Goal: Task Accomplishment & Management: Manage account settings

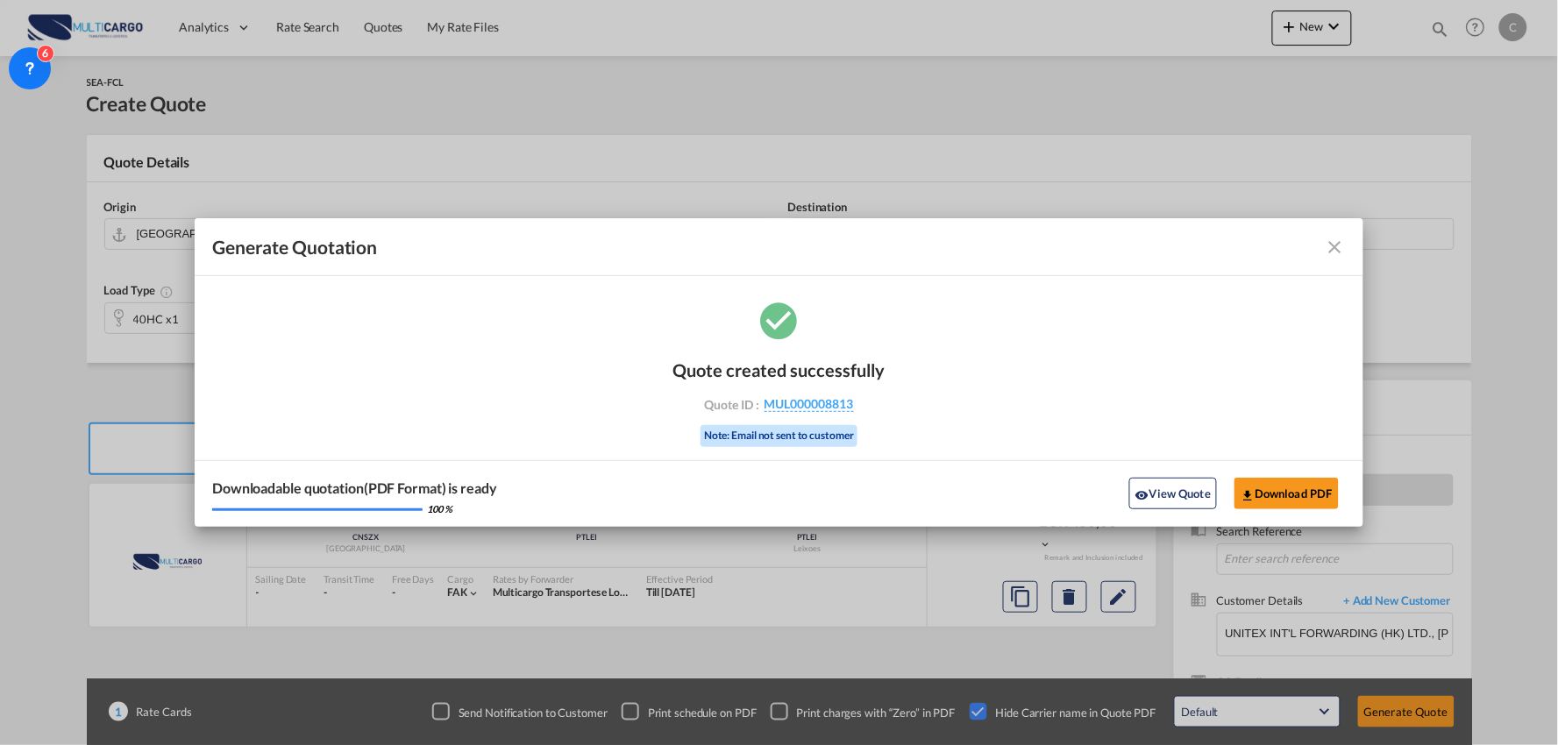
click at [1342, 243] on md-icon "icon-close fg-AAA8AD cursor m-0" at bounding box center [1335, 247] width 21 height 21
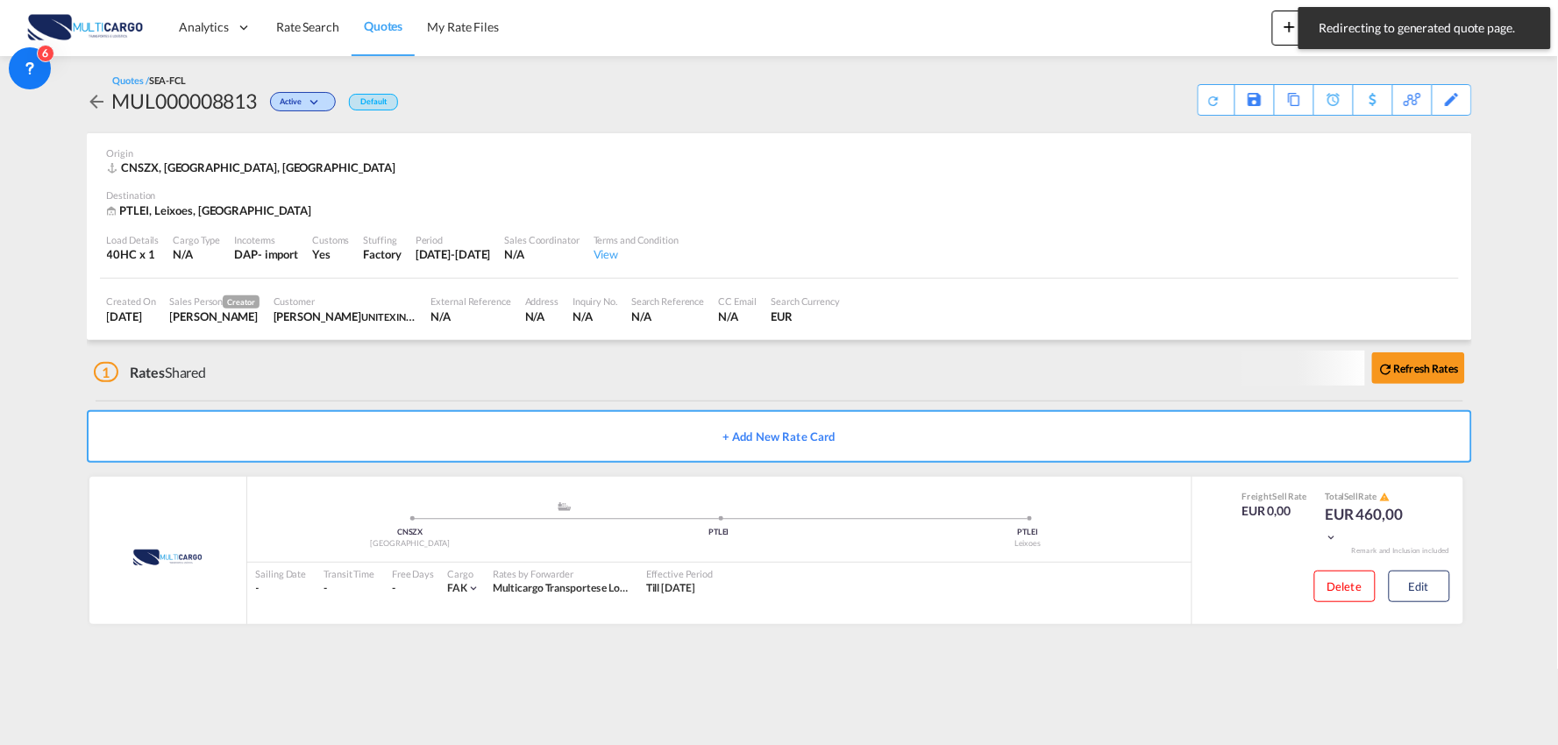
click at [540, 170] on div "CNSZX, [GEOGRAPHIC_DATA], [GEOGRAPHIC_DATA]" at bounding box center [779, 168] width 1345 height 16
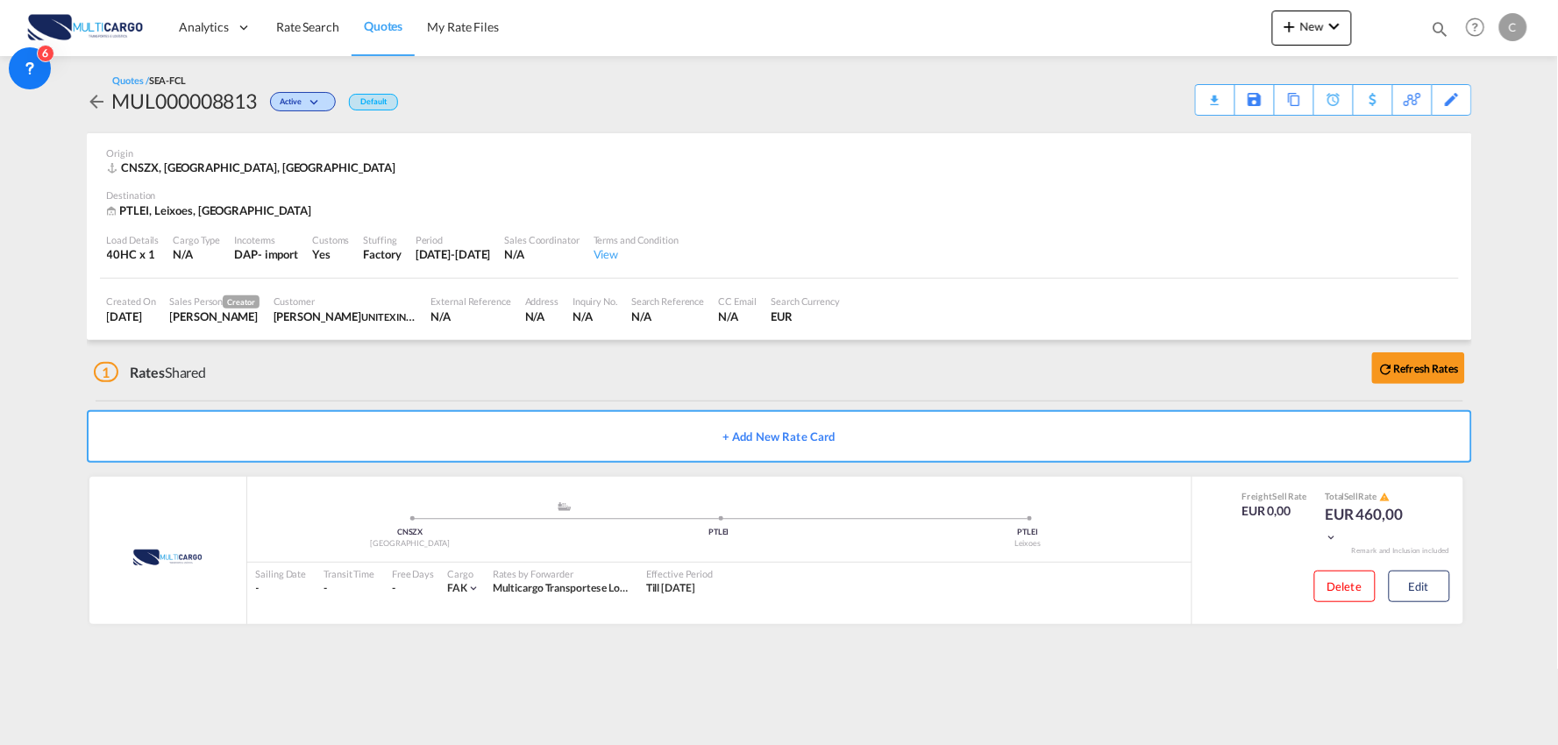
click at [475, 383] on div "1 Rates Shared Refresh Rates" at bounding box center [783, 368] width 1378 height 56
click at [1417, 593] on button "Edit" at bounding box center [1419, 587] width 61 height 32
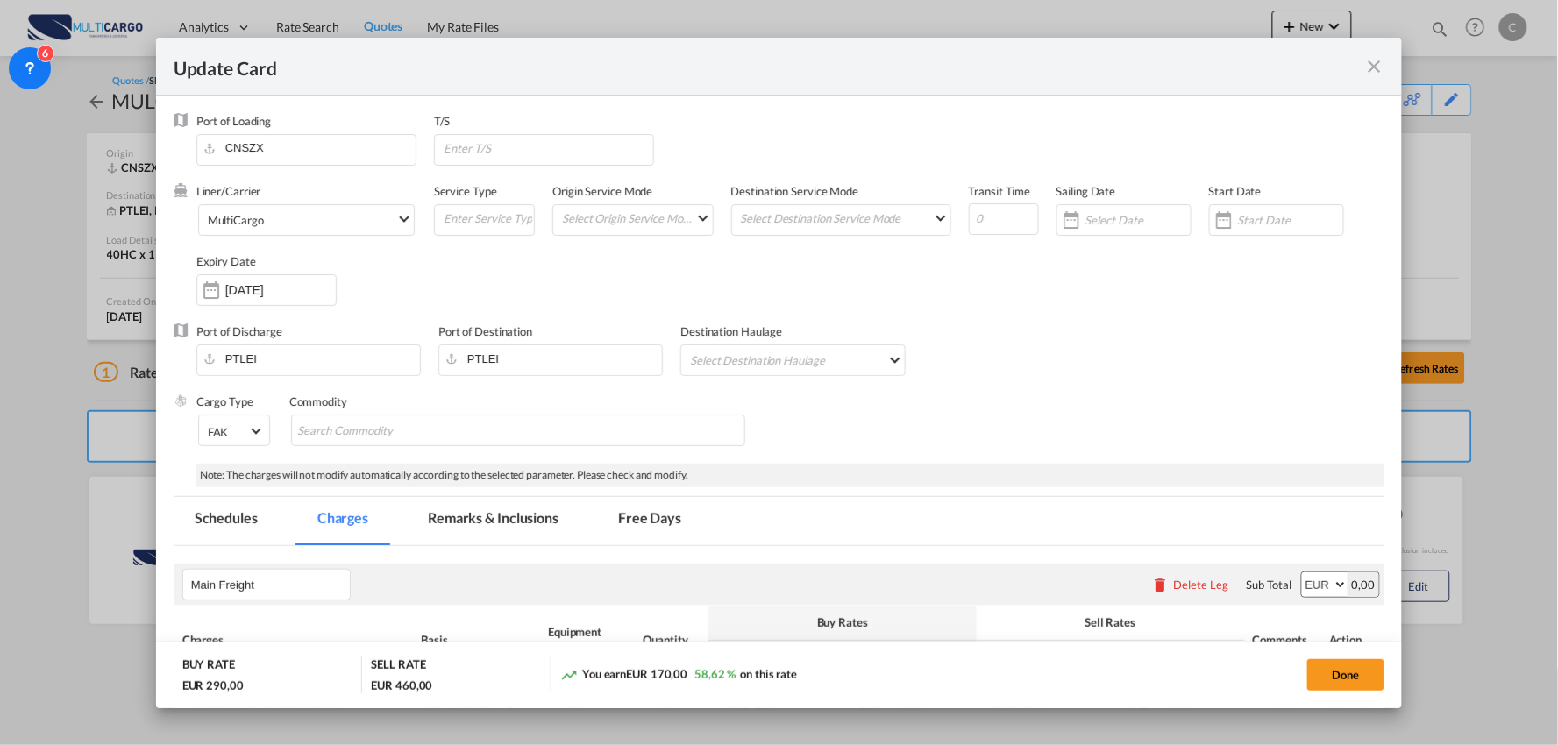
select select "per container"
select select "per B/L"
select select "per container"
select select "per B/L"
select select "per container"
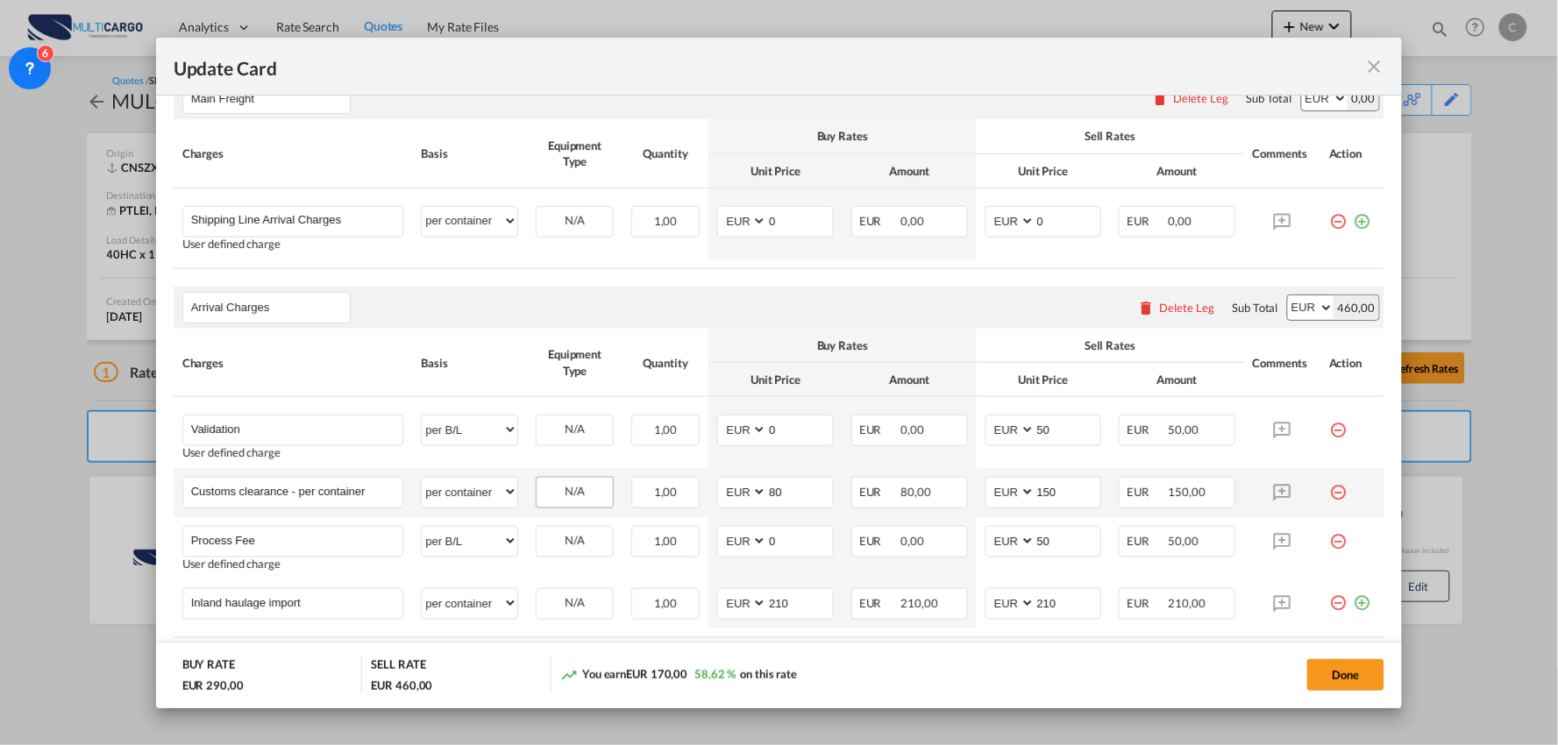
scroll to position [594, 0]
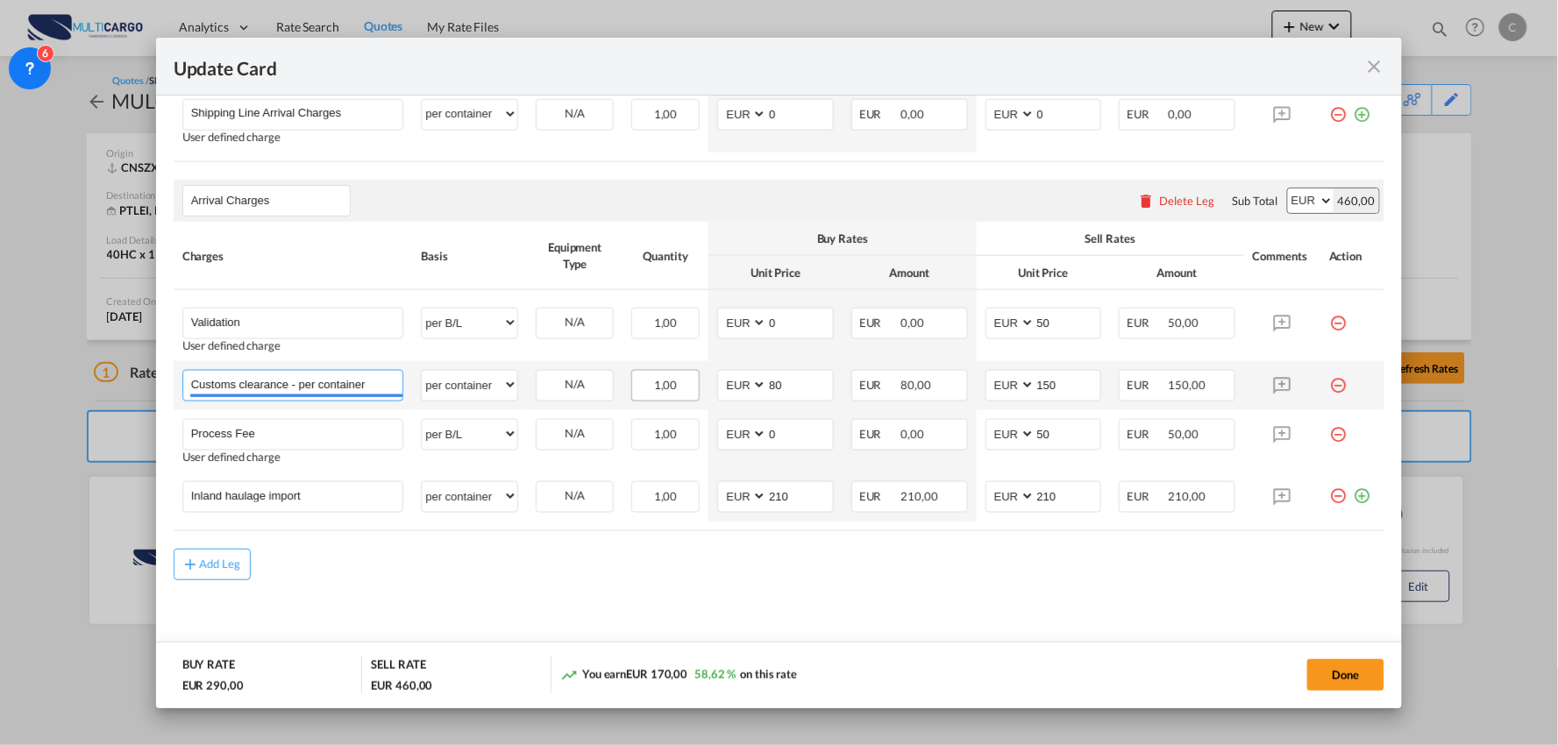
drag, startPoint x: 295, startPoint y: 387, endPoint x: 693, endPoint y: 389, distance: 397.2
click at [693, 389] on tr "Customs clearance - per container Please Enter User Defined Charges Cannot Be P…" at bounding box center [780, 385] width 1212 height 49
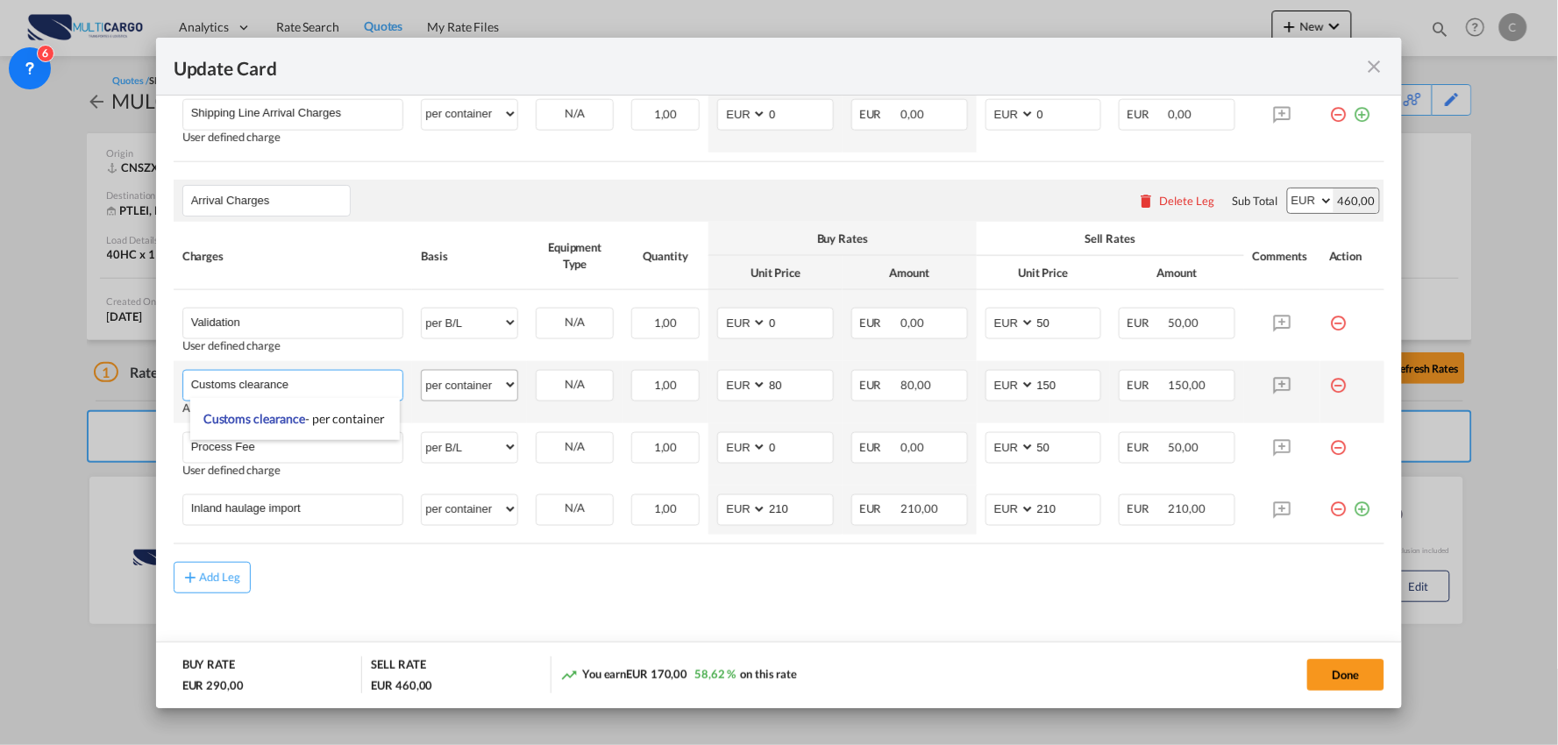
type input "Customs clearance"
drag, startPoint x: 441, startPoint y: 390, endPoint x: 448, endPoint y: 383, distance: 9.9
click at [441, 390] on select "per equipment per container per B/L per shipping bill per shipment per pallet p…" at bounding box center [470, 385] width 96 height 28
select select "per_document"
click at [422, 371] on select "per equipment per container per B/L per shipping bill per shipment per pallet p…" at bounding box center [470, 385] width 96 height 28
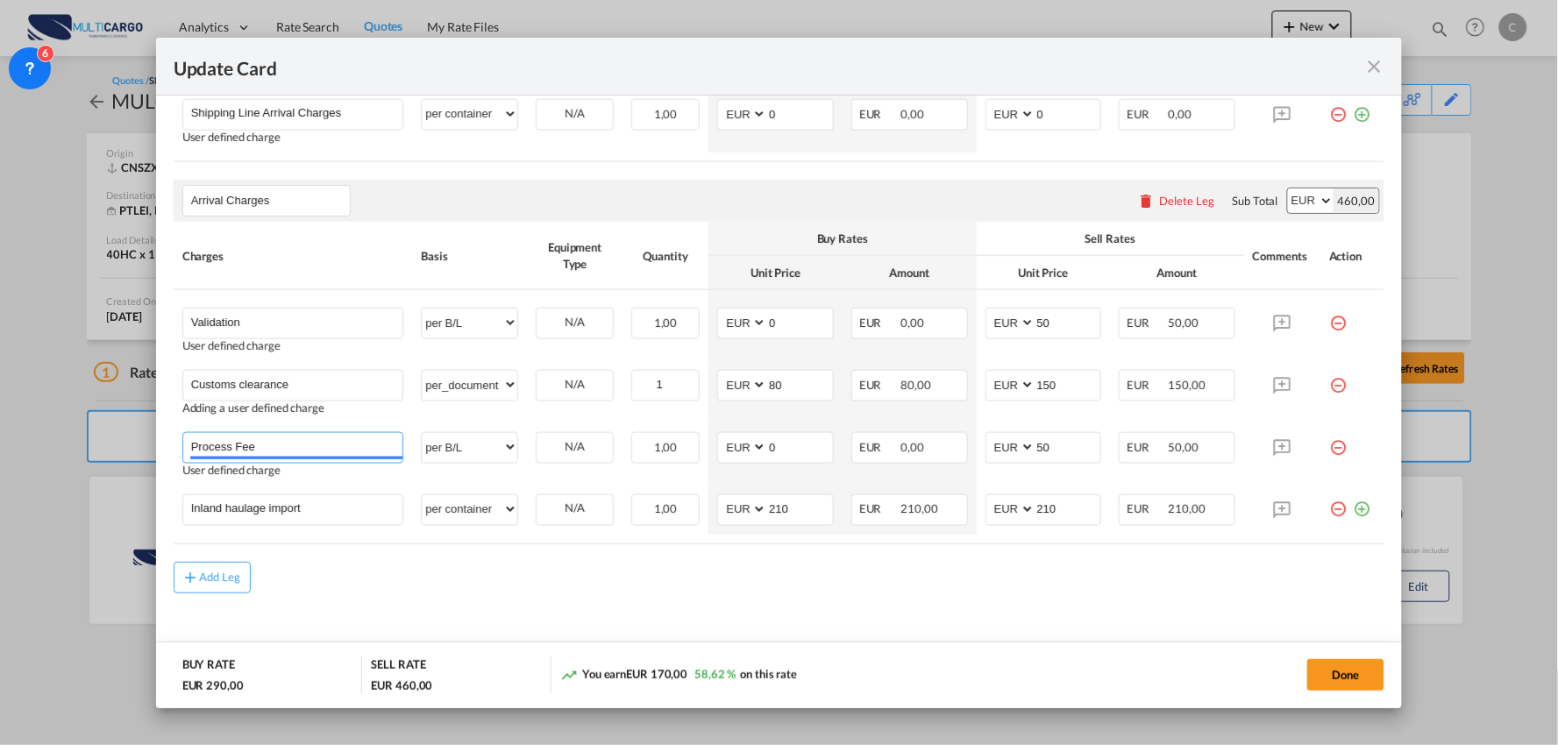
drag, startPoint x: 156, startPoint y: 443, endPoint x: 128, endPoint y: 439, distance: 28.3
click at [128, 439] on div "Update Card Port of [GEOGRAPHIC_DATA] CNSZX T/S Liner/Carrier MultiCargo Atlant…" at bounding box center [779, 372] width 1558 height 745
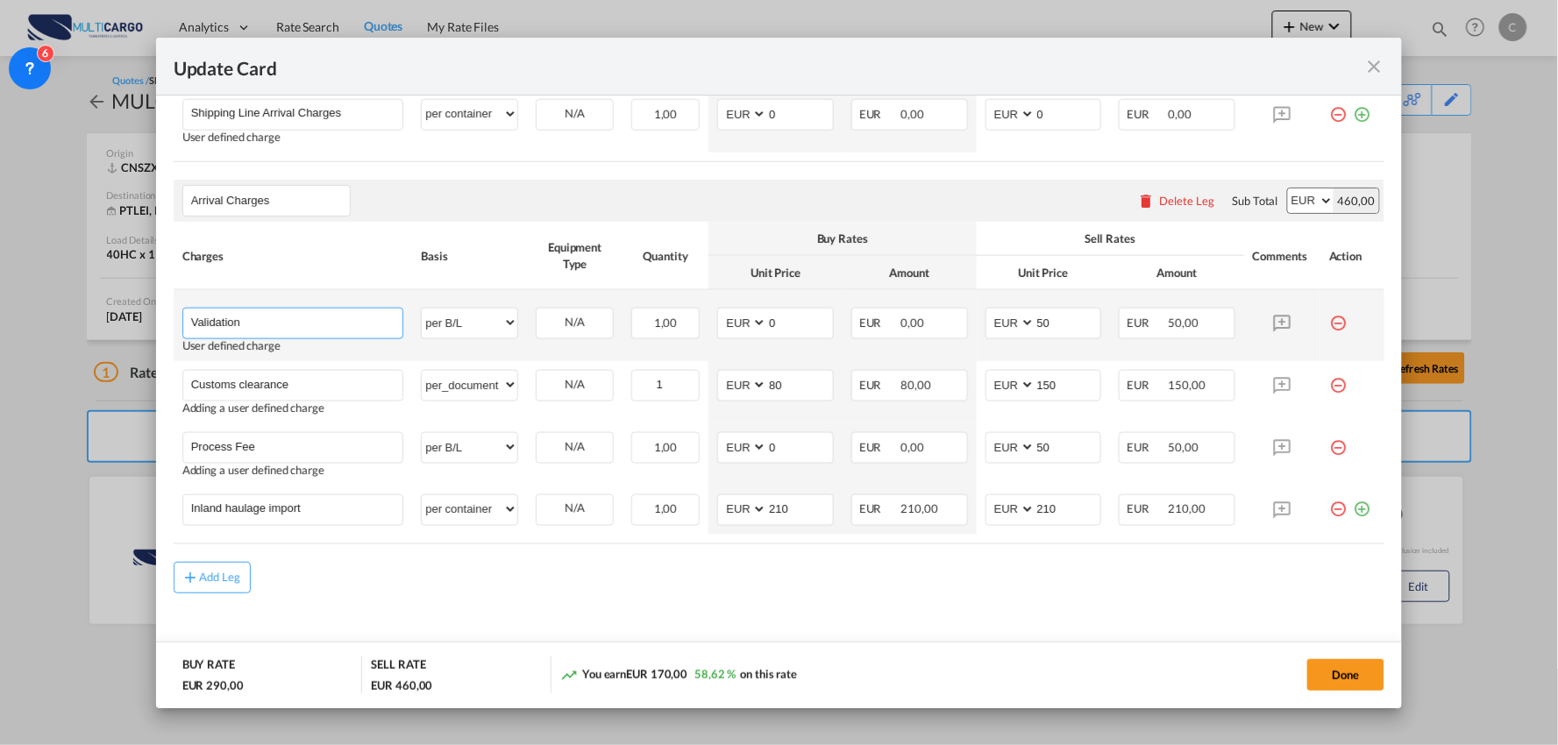
click at [267, 312] on input "Validation" at bounding box center [297, 322] width 212 height 26
paste input "Process Fee"
type input "Validation + Process Fee"
drag, startPoint x: 986, startPoint y: 325, endPoint x: 968, endPoint y: 323, distance: 17.7
click at [977, 323] on td "AED AFN ALL AMD ANG AOA ARS AUD AWG AZN BAM BBD BDT BGN BHD BIF BMD BND [PERSON…" at bounding box center [1044, 325] width 134 height 71
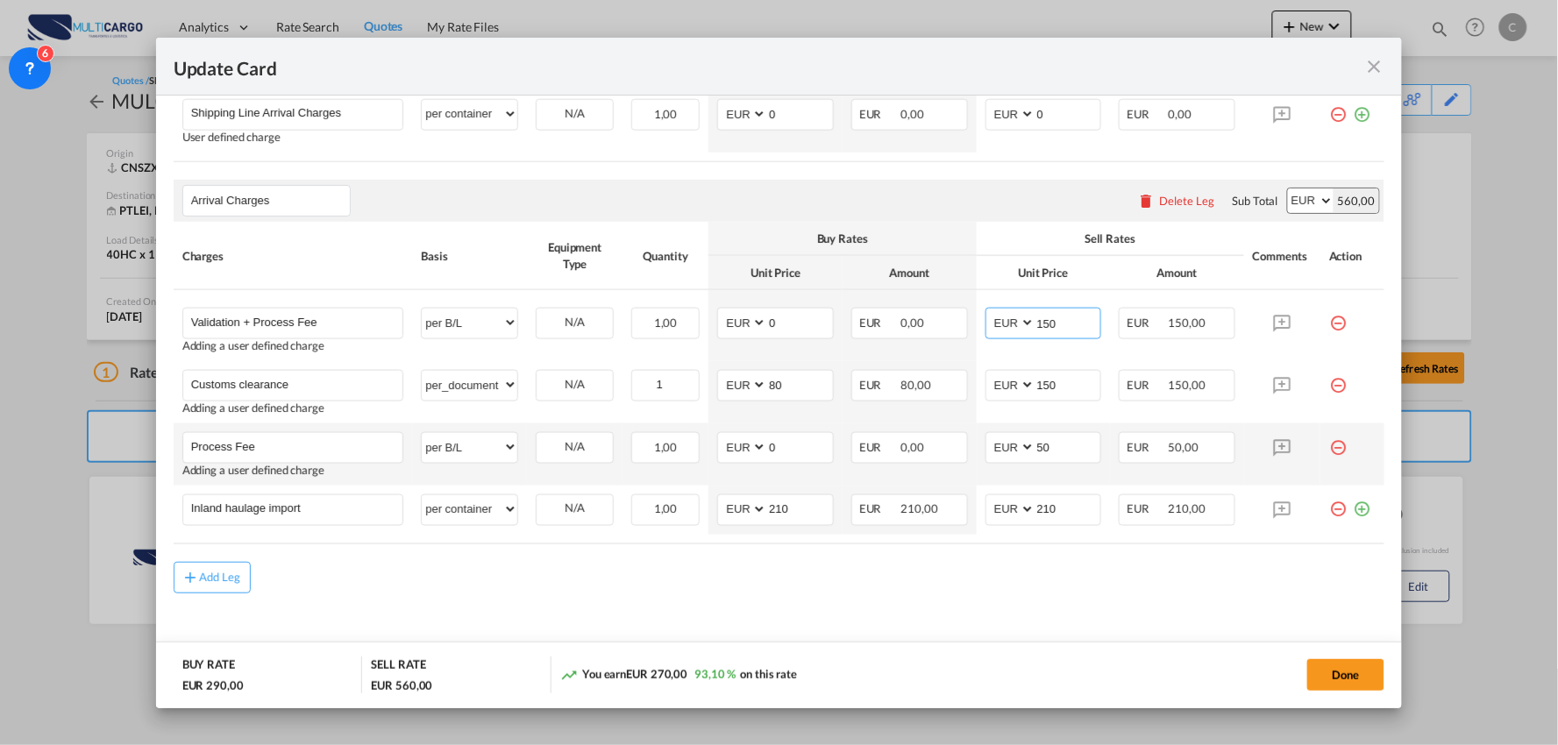
type input "150"
click at [1321, 444] on td "Update CardPort of ..." at bounding box center [1353, 455] width 64 height 62
click at [1329, 445] on md-icon "icon-minus-circle-outline red-400-fg" at bounding box center [1338, 441] width 18 height 18
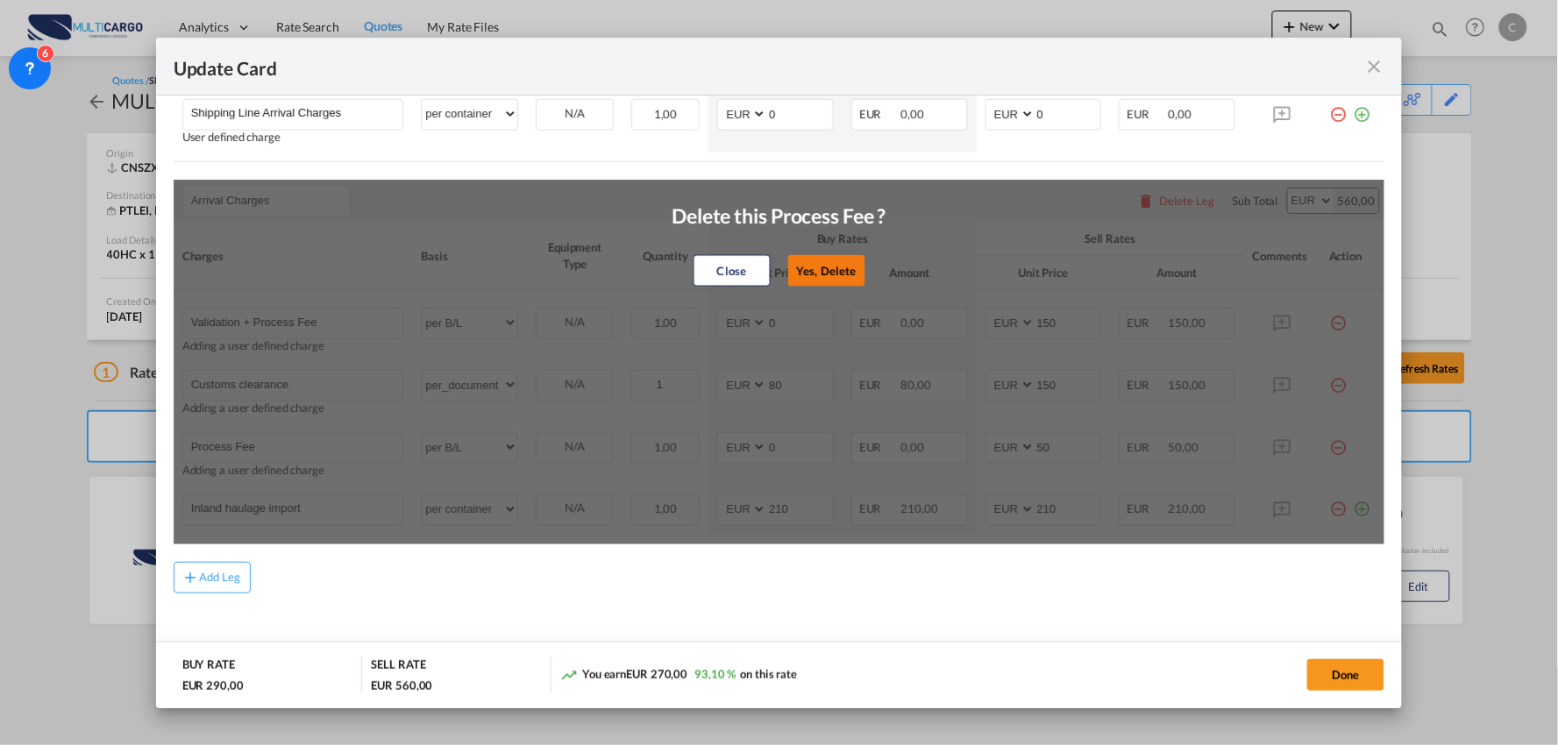
click at [836, 273] on button "Yes, Delete" at bounding box center [825, 271] width 77 height 32
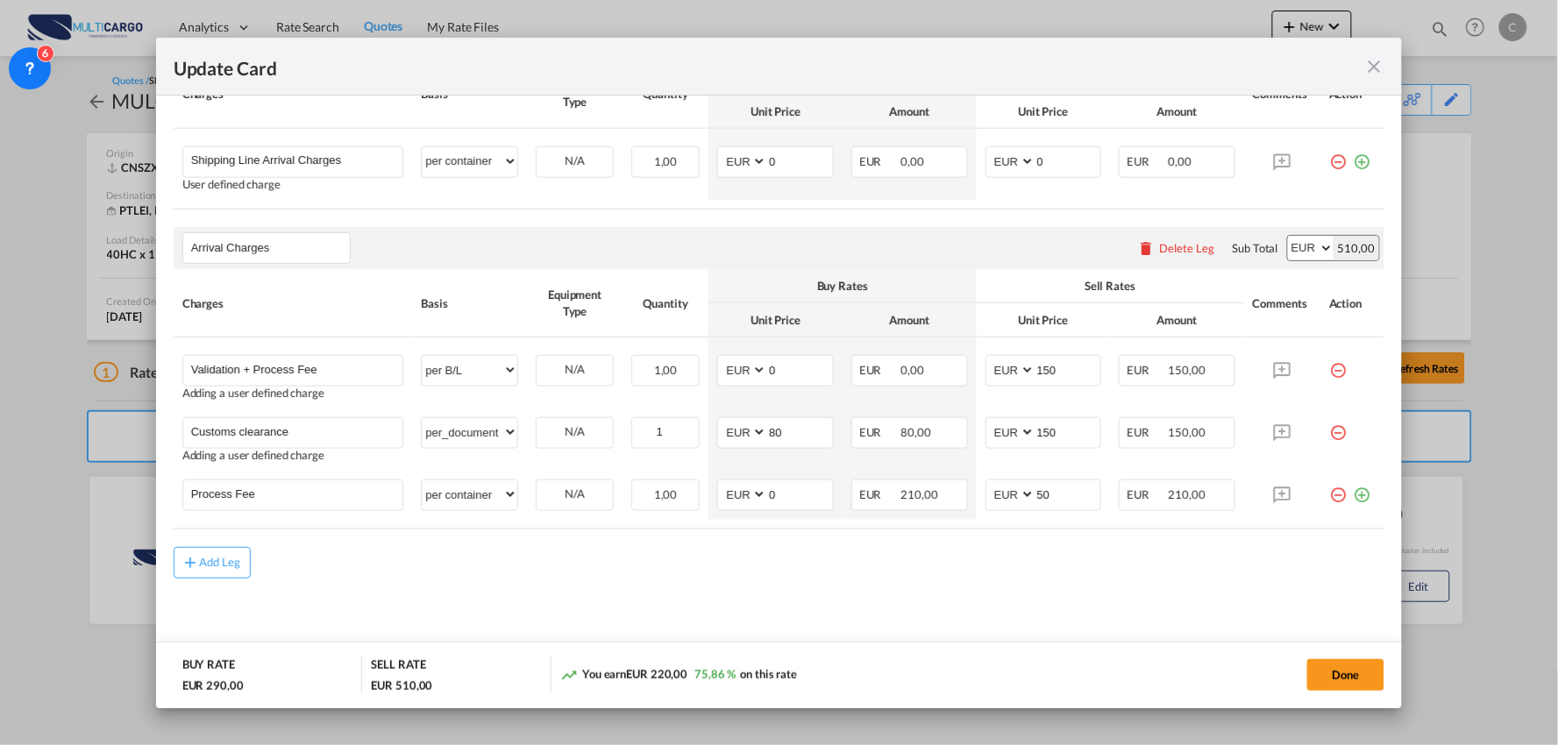
type input "Inland haulage import"
select select "per container"
type input "210"
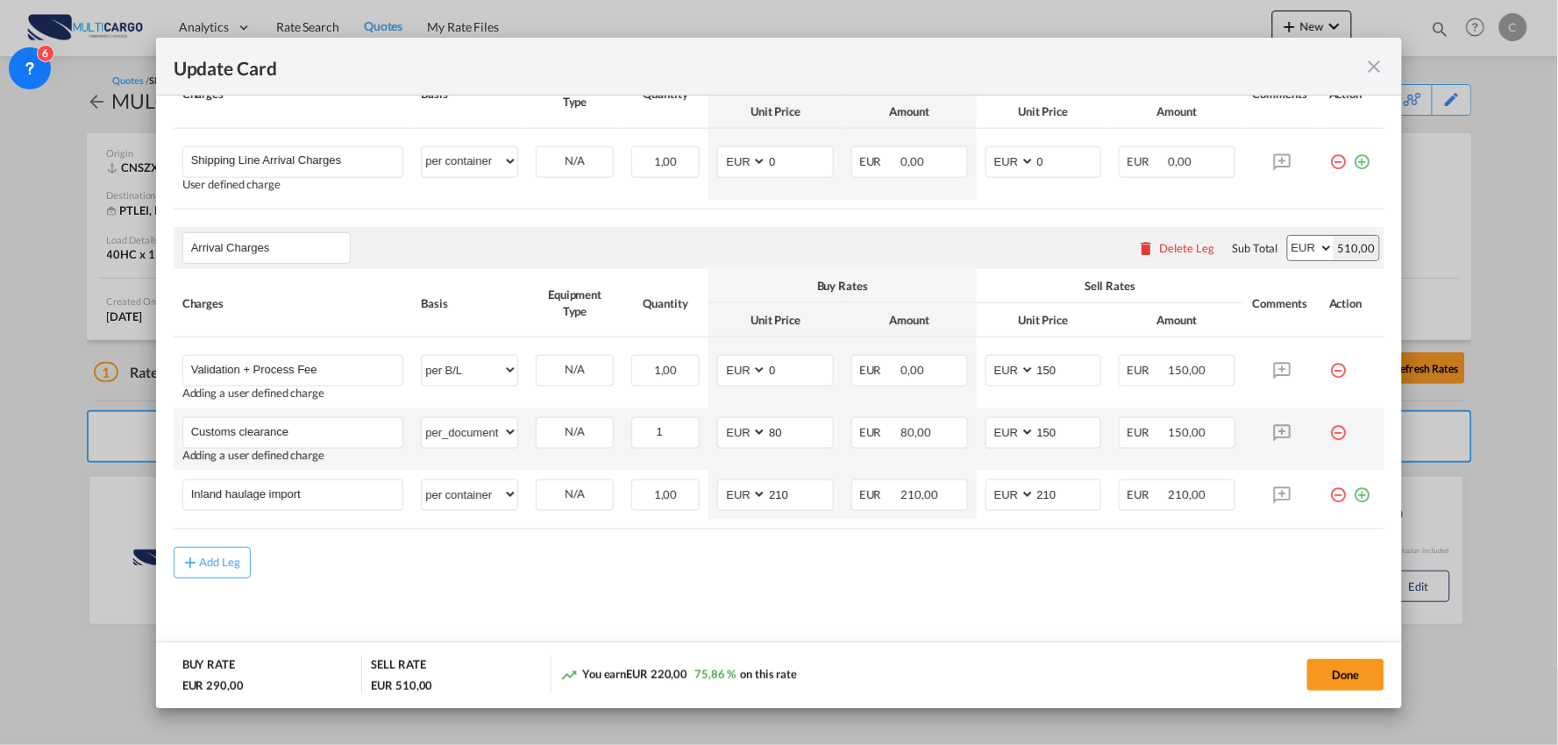
scroll to position [545, 0]
click at [476, 585] on md-content "Main Freight Please enter leg name Leg Name Already Exists Delete Leg Sub Total…" at bounding box center [780, 333] width 1212 height 664
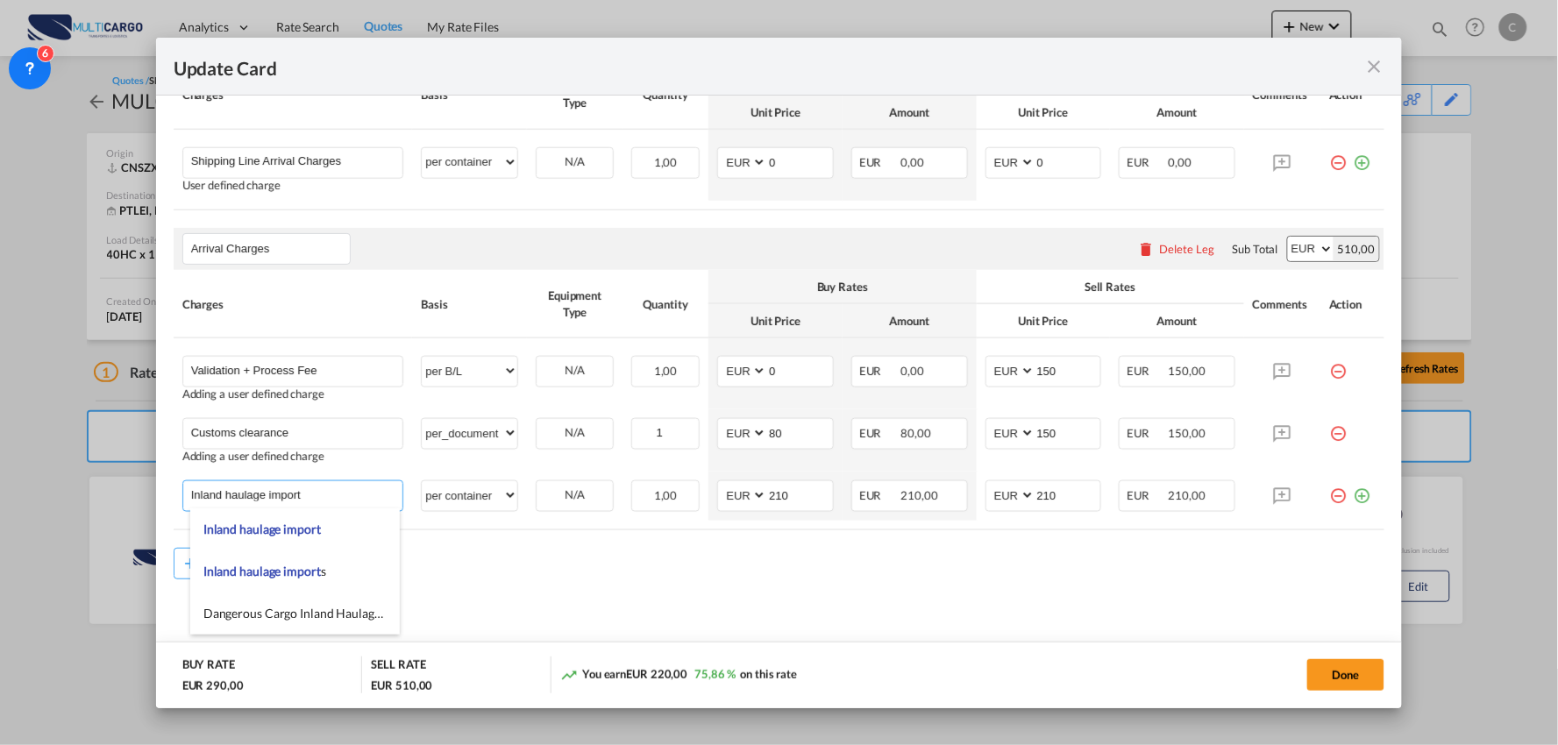
drag, startPoint x: 353, startPoint y: 495, endPoint x: -25, endPoint y: 491, distance: 378.8
click at [0, 491] on html "Analytics Reports Dashboard Rate Search Quotes My Rate Files" at bounding box center [779, 372] width 1558 height 745
type input "d"
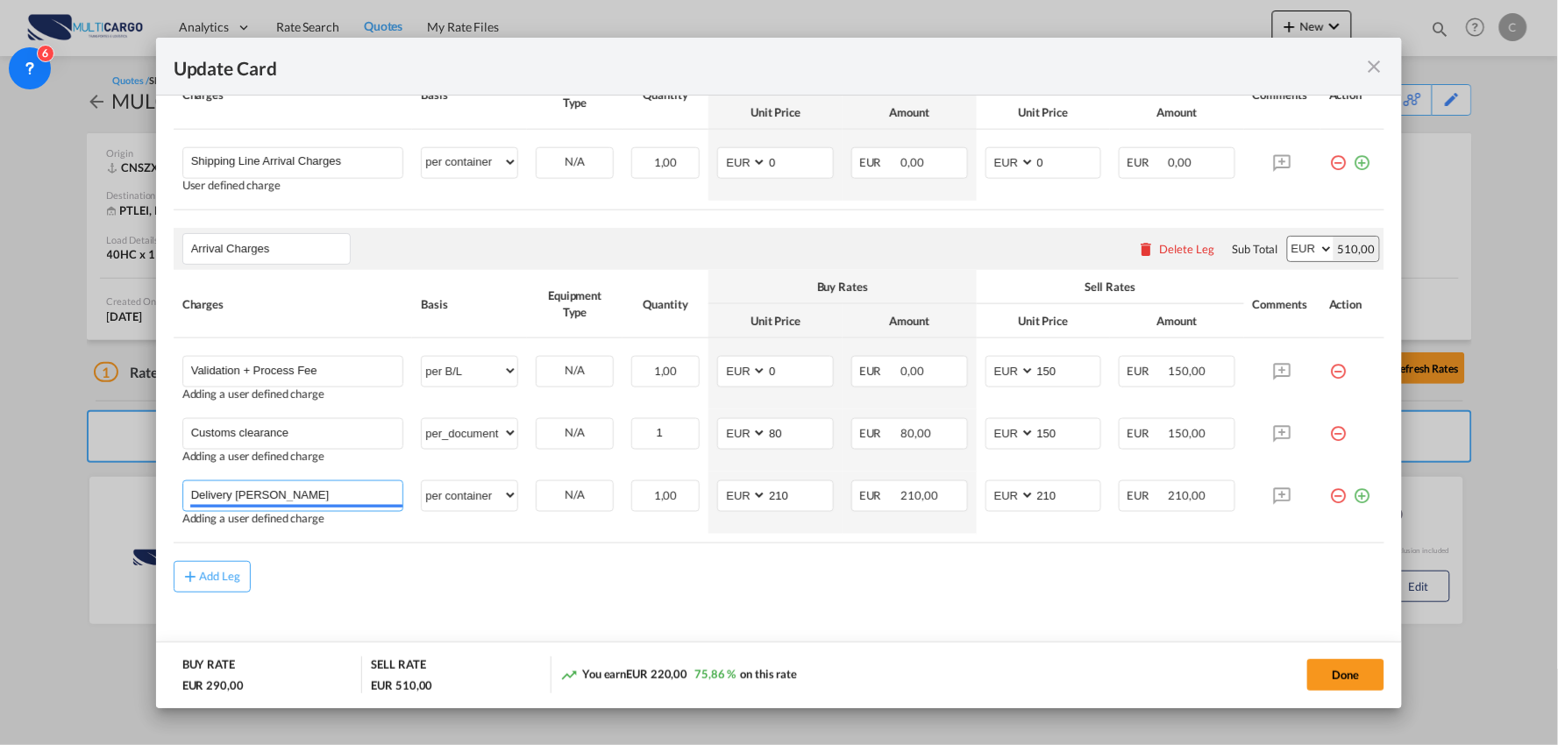
type input "Delivery [PERSON_NAME]"
click at [473, 606] on md-content "Main Freight Please enter leg name Leg Name Already Exists Delete Leg Sub Total…" at bounding box center [780, 339] width 1212 height 677
click at [1353, 497] on md-icon "icon-plus-circle-outline green-400-fg" at bounding box center [1362, 490] width 18 height 18
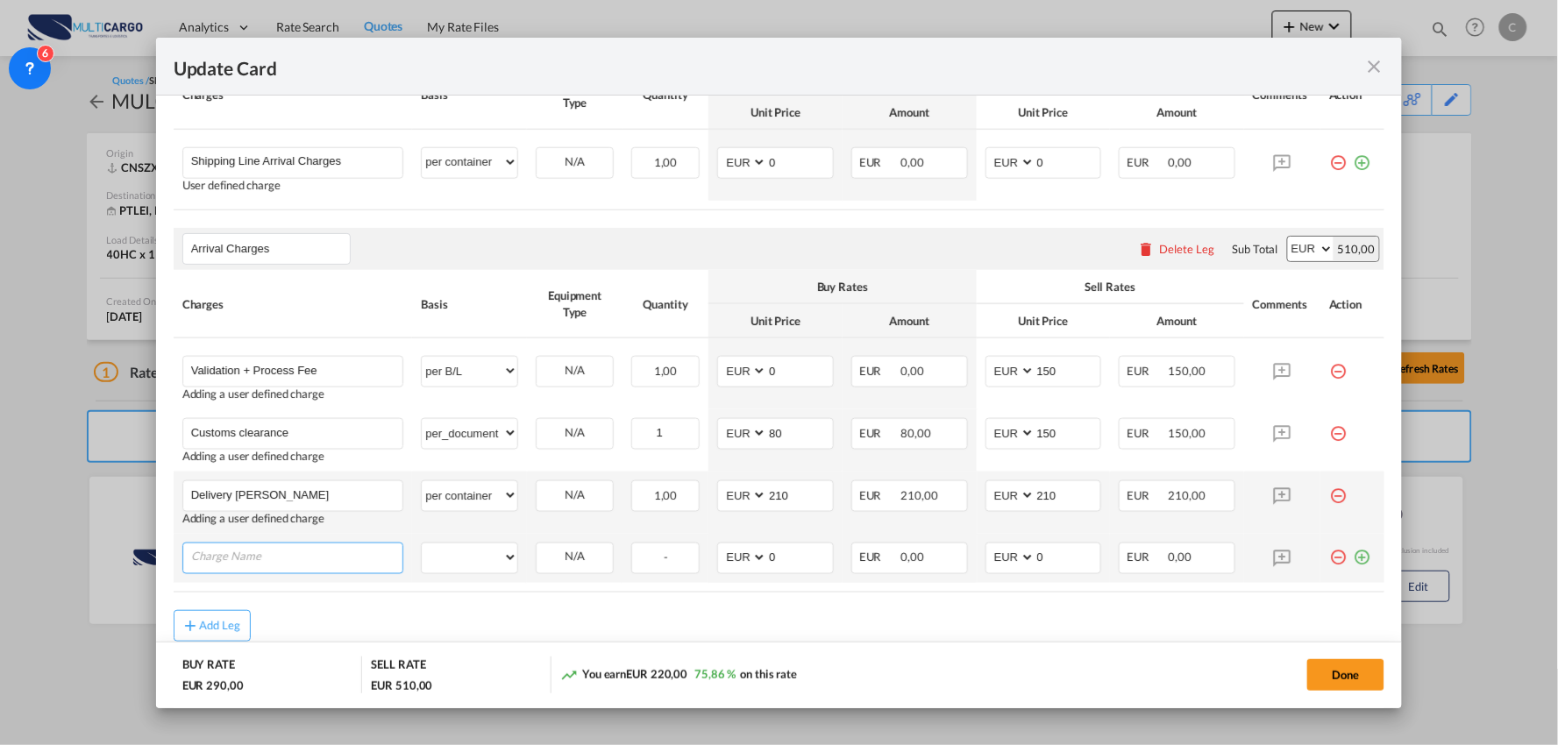
click at [279, 557] on input "Charge Name" at bounding box center [297, 557] width 212 height 26
click at [320, 559] on input "Charge Name" at bounding box center [297, 557] width 212 height 26
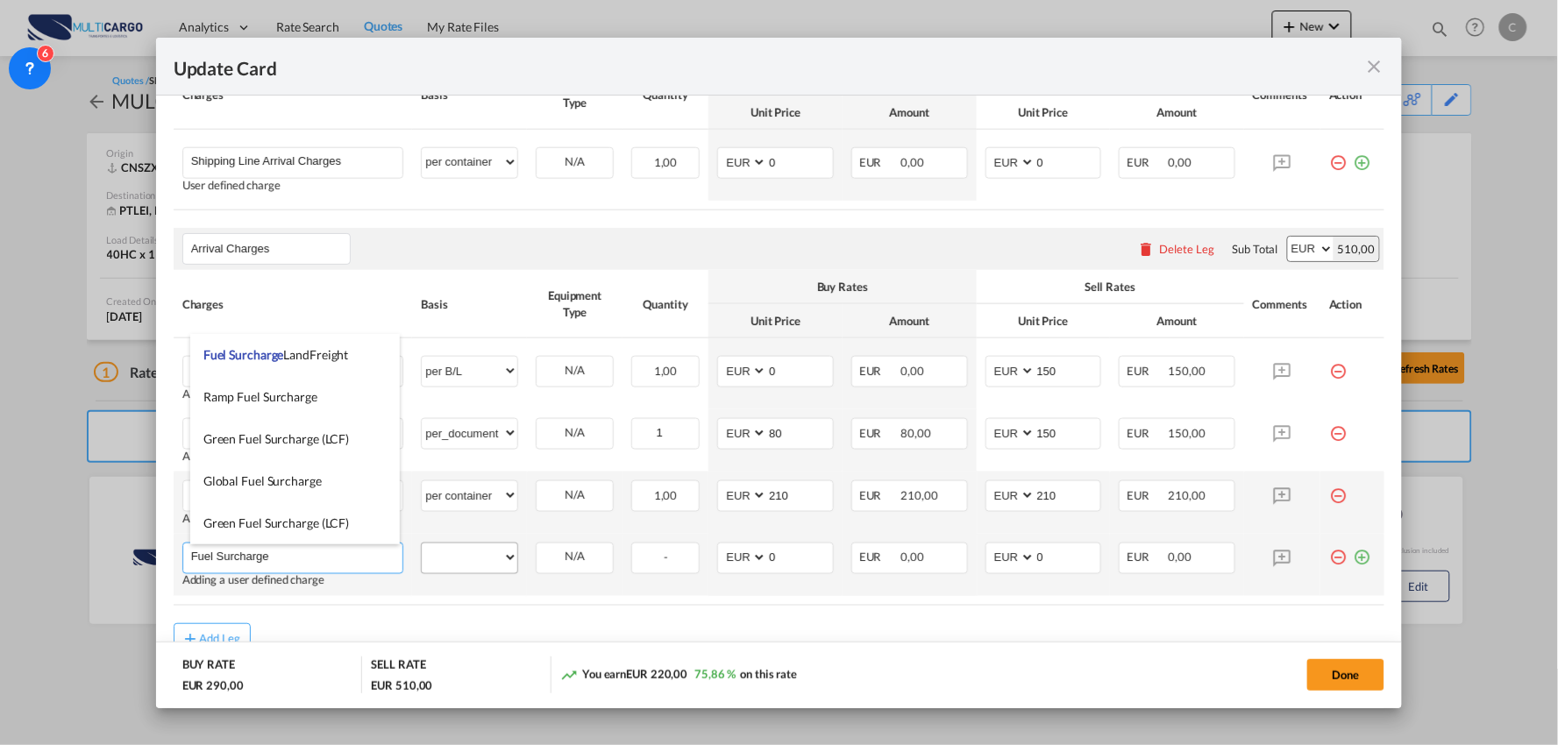
type input "Fuel Surcharge"
click at [502, 558] on select "per equipment per container per B/L per shipping bill per shipment per pallet p…" at bounding box center [470, 558] width 96 height 28
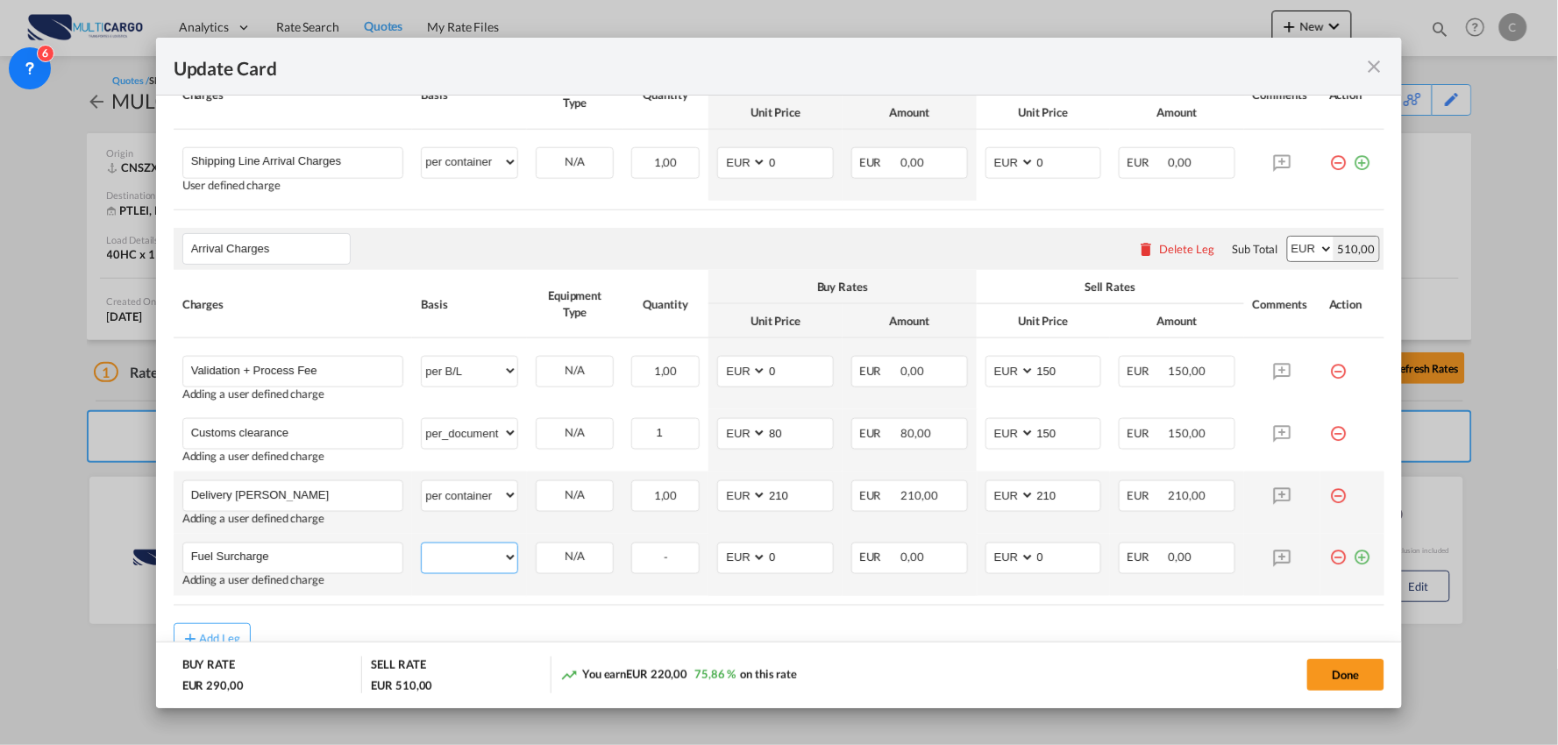
select select "per container"
click at [422, 545] on select "per equipment per container per B/L per shipping bill per shipment per pallet p…" at bounding box center [470, 558] width 96 height 28
drag, startPoint x: 791, startPoint y: 554, endPoint x: 734, endPoint y: 559, distance: 57.2
click at [737, 559] on md-input-container "AED AFN ALL AMD ANG AOA ARS AUD AWG AZN BAM BBD BDT BGN BHD BIF BMD BND BOB BRL…" at bounding box center [775, 559] width 117 height 32
type input "4.14"
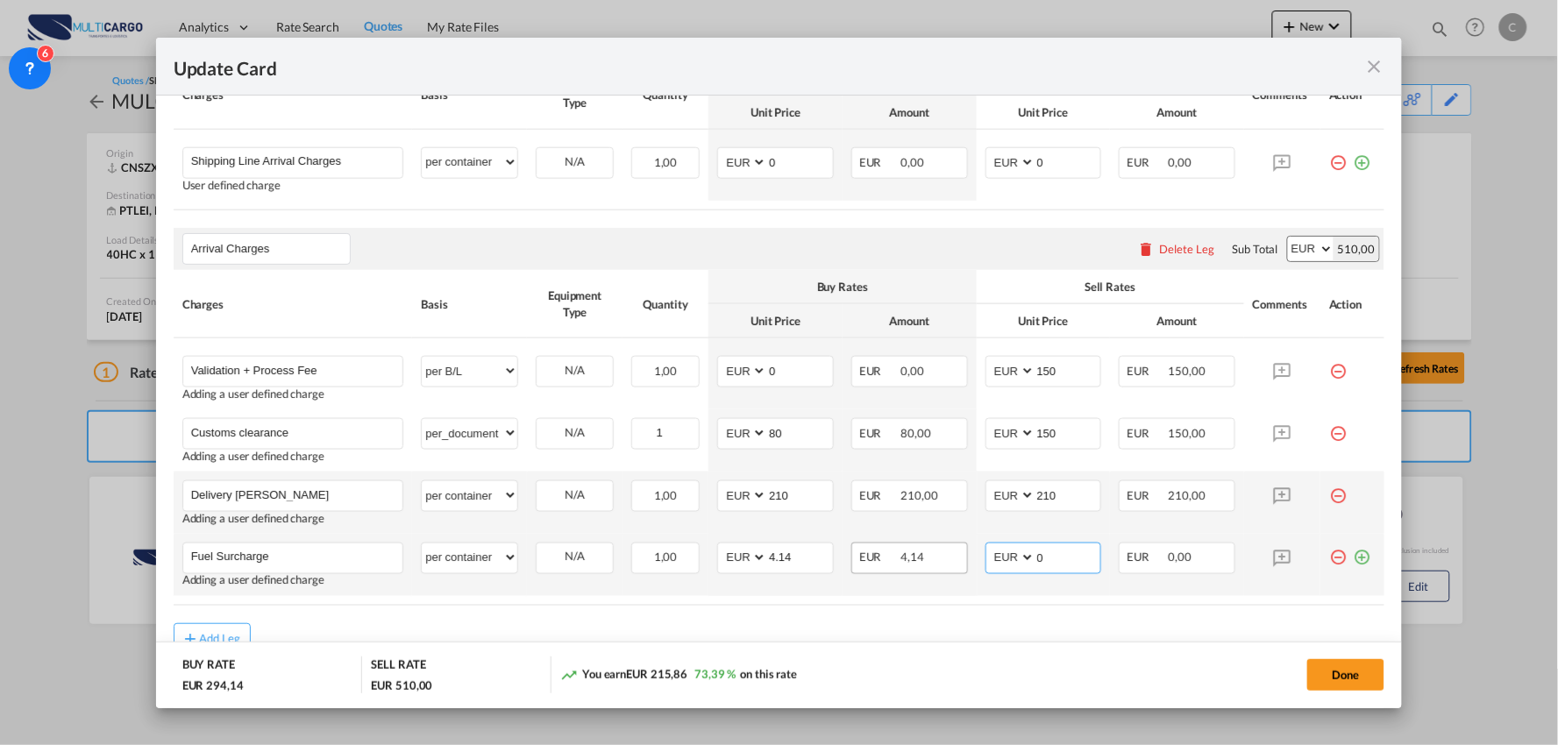
drag, startPoint x: 1001, startPoint y: 562, endPoint x: 952, endPoint y: 559, distance: 49.2
click at [956, 564] on tr "Fuel Surcharge Please Enter User Defined Charges Cannot Be Published Adding a u…" at bounding box center [780, 565] width 1212 height 62
type input "6"
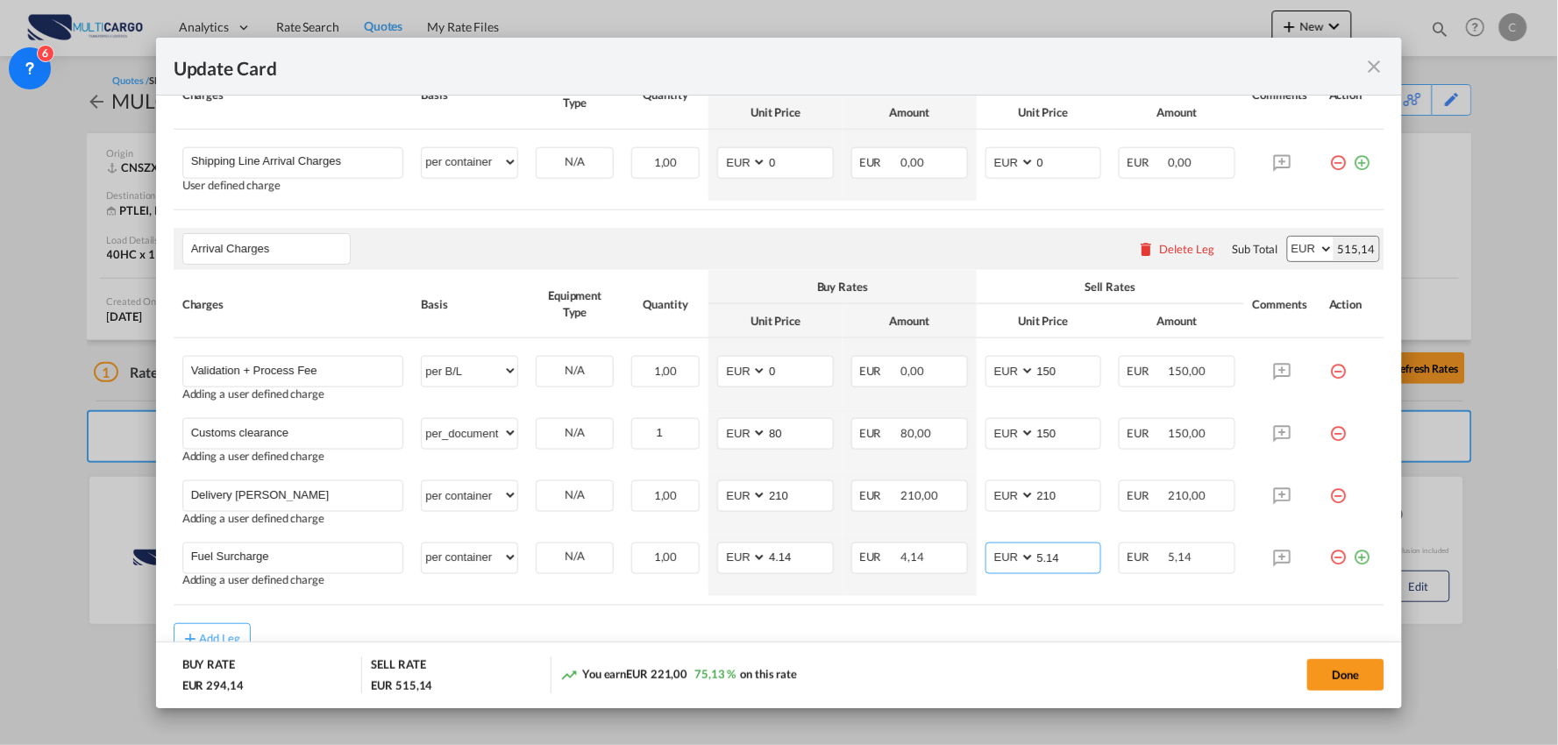
type input "5.14"
click at [689, 633] on div "Add Leg" at bounding box center [780, 639] width 1212 height 32
click at [1353, 557] on md-icon "icon-plus-circle-outline green-400-fg" at bounding box center [1362, 552] width 18 height 18
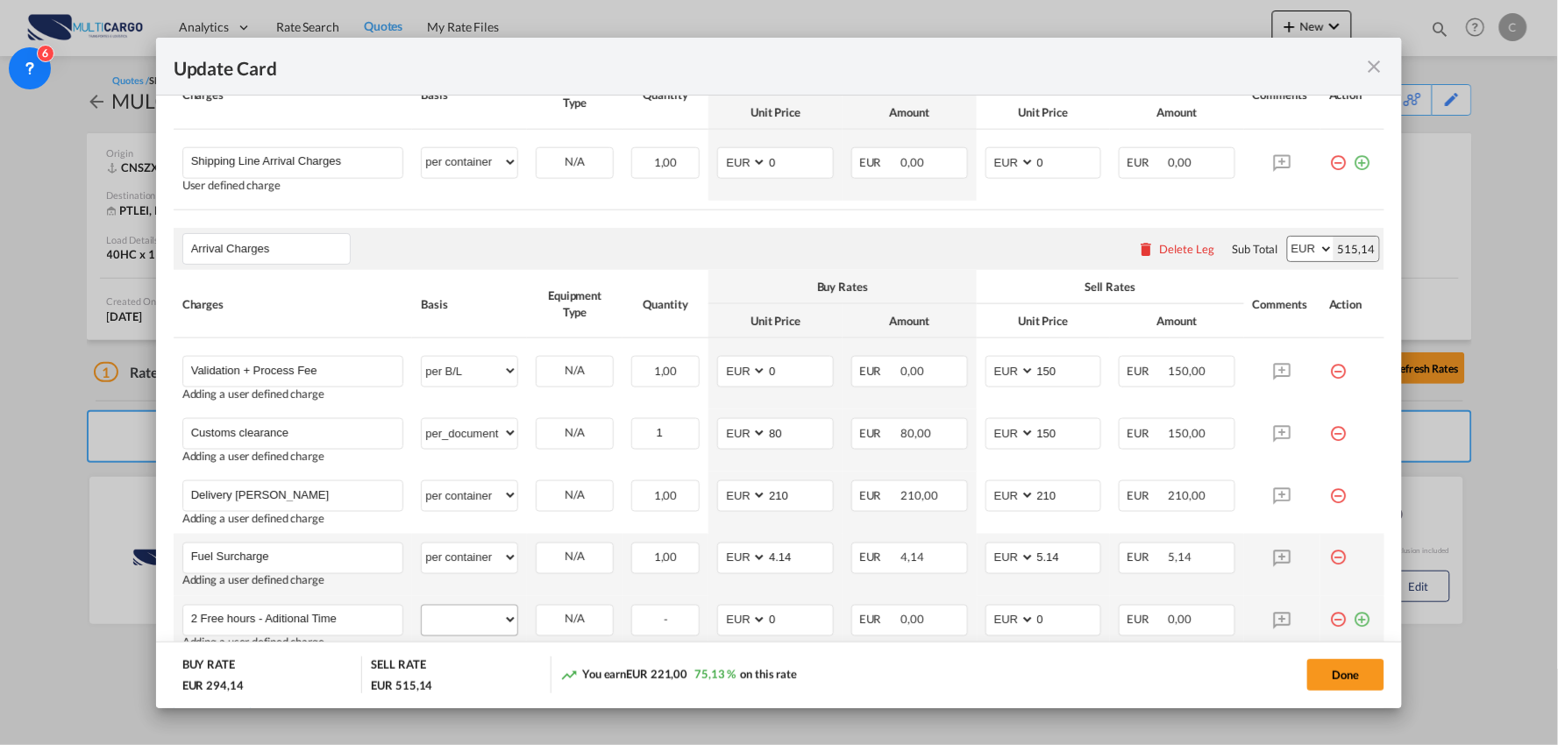
type input "2 Free hours - Aditional Time"
drag, startPoint x: 467, startPoint y: 615, endPoint x: 476, endPoint y: 611, distance: 9.4
click at [467, 615] on select "per equipment per container per B/L per shipping bill per shipment per pallet p…" at bounding box center [470, 620] width 96 height 28
select select "per hour"
click at [422, 607] on select "per equipment per container per B/L per shipping bill per shipment per pallet p…" at bounding box center [470, 620] width 96 height 28
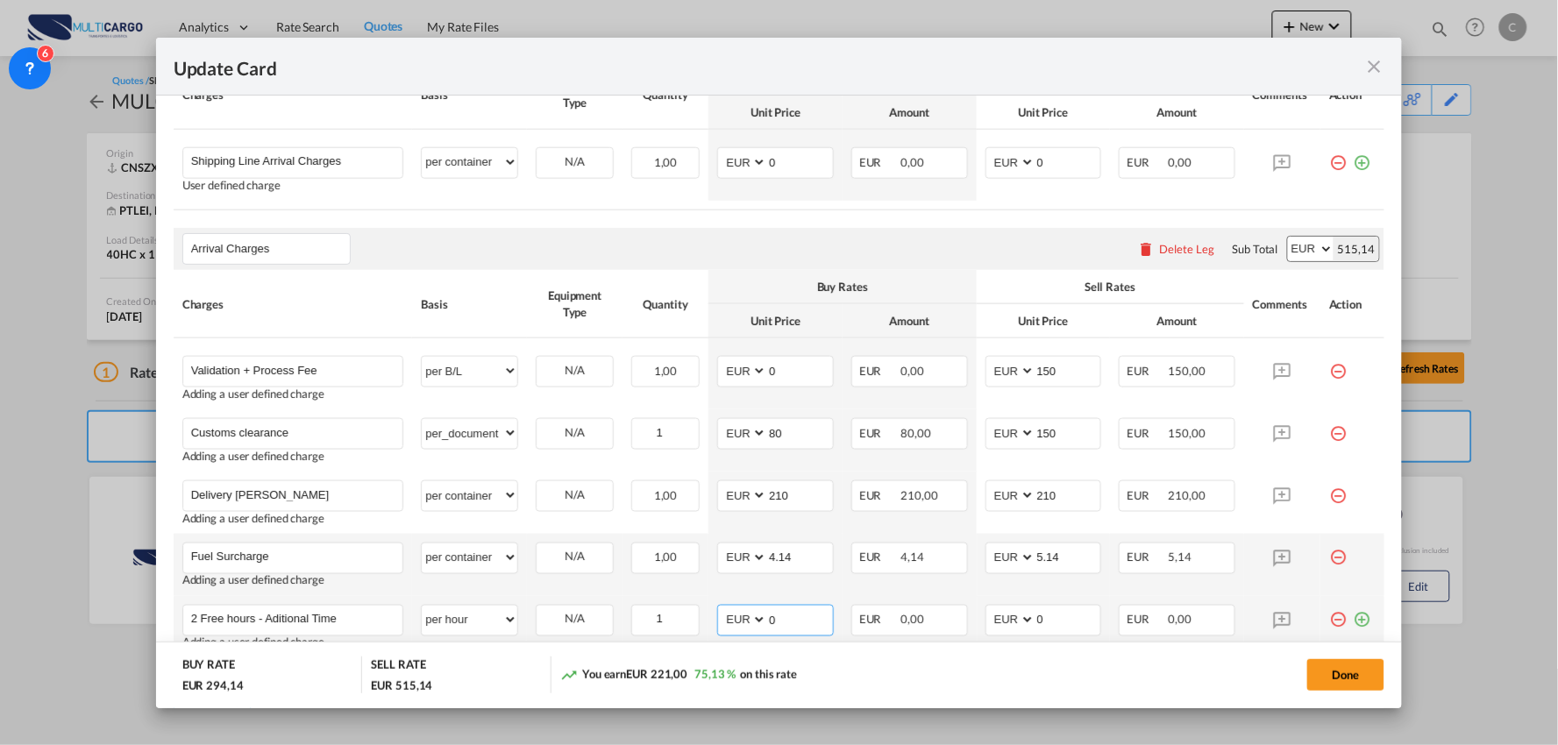
drag, startPoint x: 782, startPoint y: 625, endPoint x: 742, endPoint y: 625, distance: 40.3
click at [747, 625] on md-input-container "AED AFN ALL AMD ANG AOA ARS AUD AWG AZN BAM BBD BDT BGN BHD BIF BMD BND BOB BRL…" at bounding box center [775, 621] width 117 height 32
type input "5"
type input "35"
drag, startPoint x: 1015, startPoint y: 623, endPoint x: 1004, endPoint y: 625, distance: 11.5
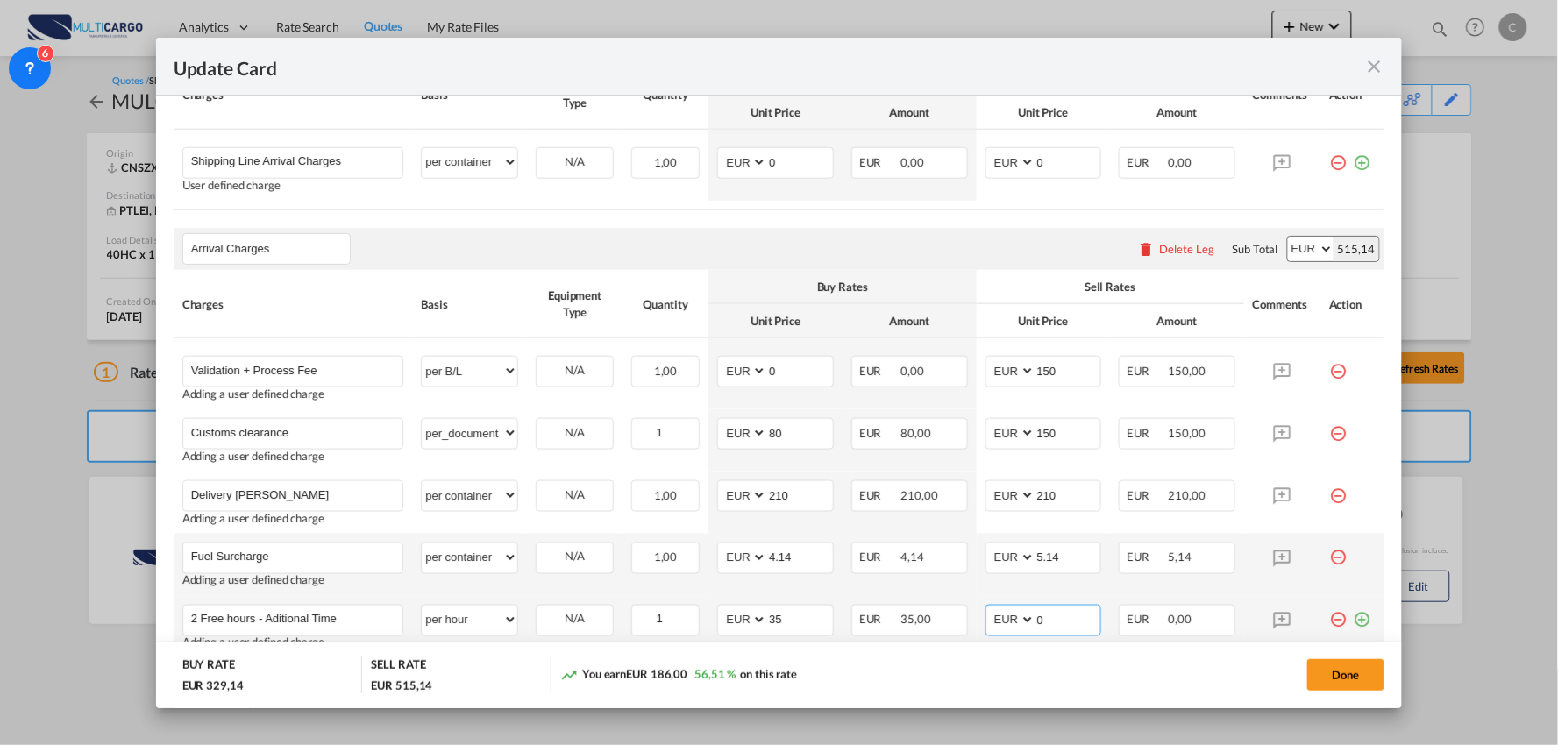
click at [1008, 624] on md-input-container "AED AFN ALL AMD ANG AOA ARS AUD AWG AZN BAM BBD BDT BGN BHD BIF BMD BND BOB BRL…" at bounding box center [1044, 621] width 117 height 32
type input "45"
click at [951, 675] on div "Done" at bounding box center [1154, 675] width 464 height 36
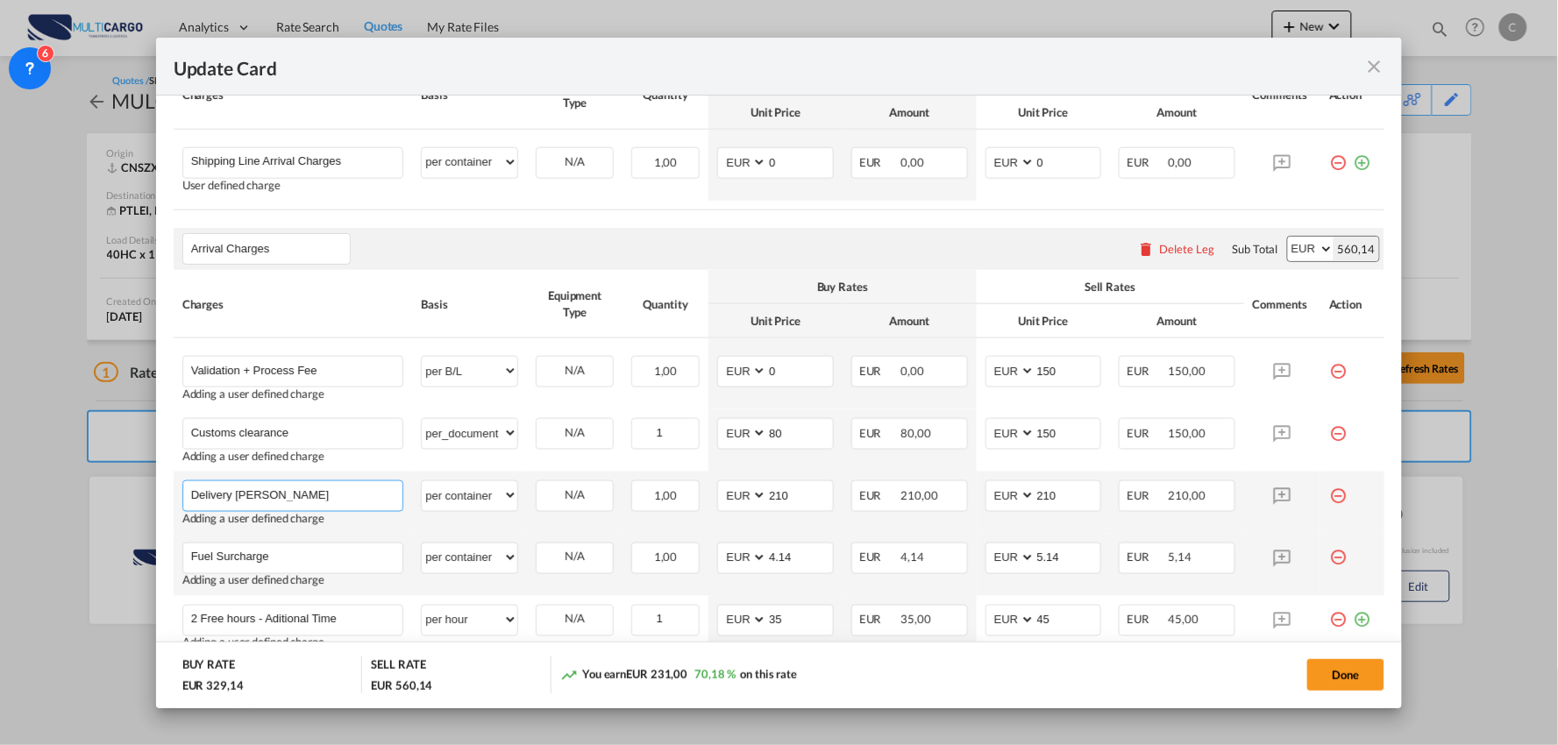
click at [338, 493] on input "Delivery [PERSON_NAME]" at bounding box center [297, 494] width 212 height 26
drag, startPoint x: 805, startPoint y: 502, endPoint x: 775, endPoint y: 502, distance: 29.8
click at [775, 502] on input "210" at bounding box center [800, 494] width 66 height 26
click at [779, 502] on input "210" at bounding box center [800, 494] width 66 height 26
click at [801, 501] on input "210" at bounding box center [800, 494] width 66 height 26
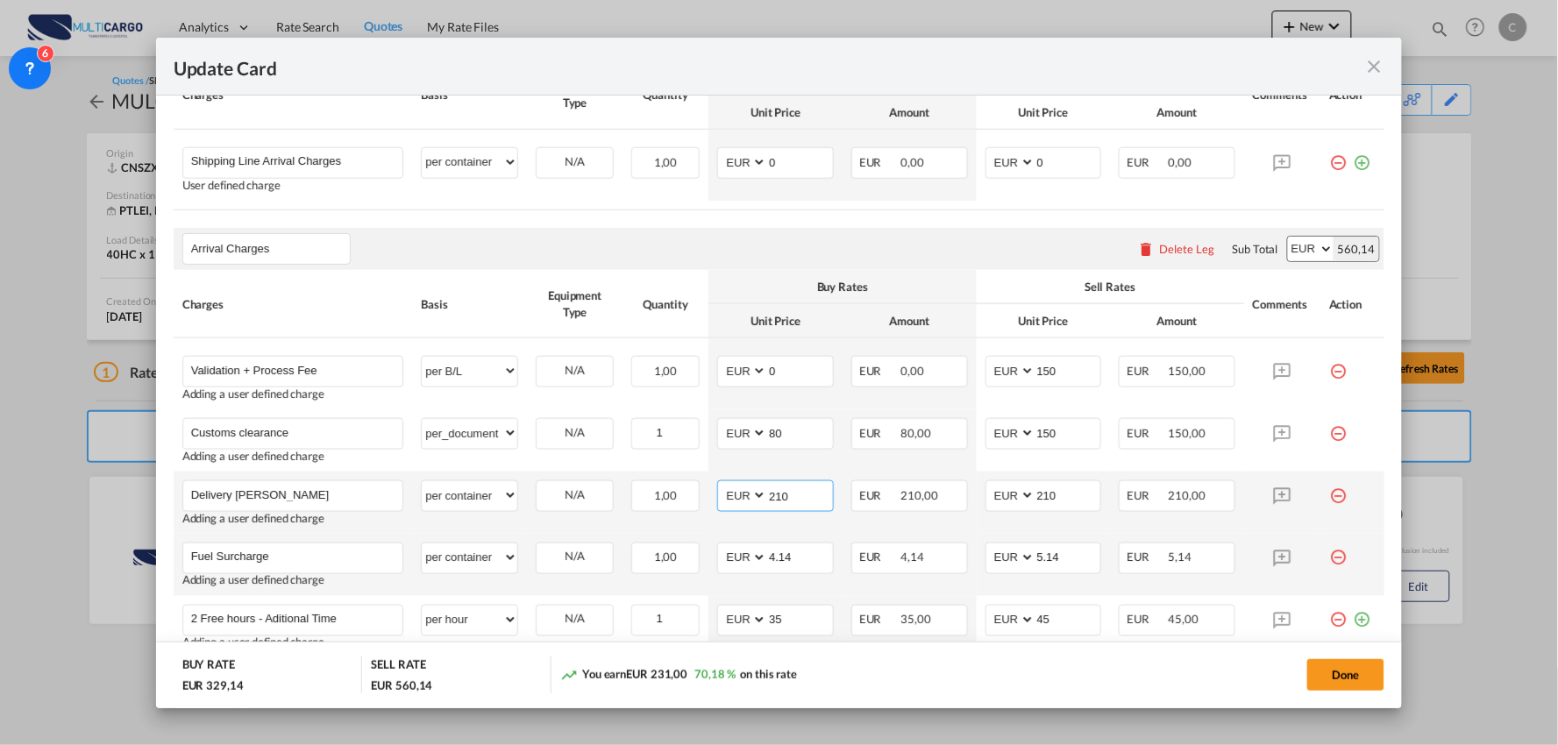
drag, startPoint x: 799, startPoint y: 500, endPoint x: 701, endPoint y: 487, distance: 98.2
click at [697, 494] on tr "Delivery [PERSON_NAME] Please Enter User Defined Charges Cannot Be Published Ad…" at bounding box center [780, 503] width 1212 height 62
type input "390"
drag, startPoint x: 1040, startPoint y: 492, endPoint x: 944, endPoint y: 495, distance: 95.6
click at [944, 495] on tr "Delivery [PERSON_NAME] Please Enter User Defined Charges Cannot Be Published Ad…" at bounding box center [780, 503] width 1212 height 62
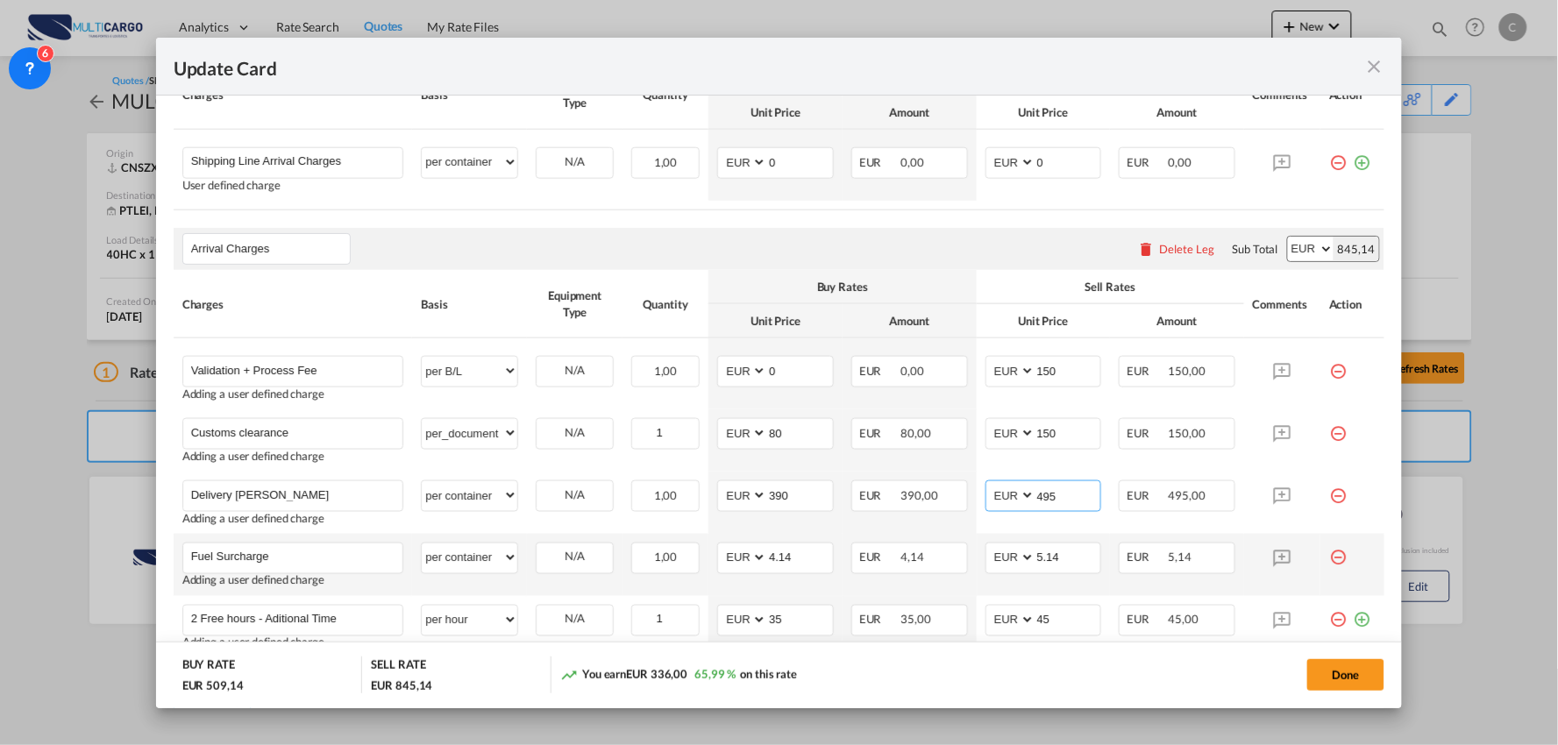
type input "495"
click at [879, 682] on div "You earn EUR 336,00 65,99 % on this rate" at bounding box center [740, 675] width 360 height 36
click at [1356, 675] on button "Done" at bounding box center [1345, 675] width 77 height 32
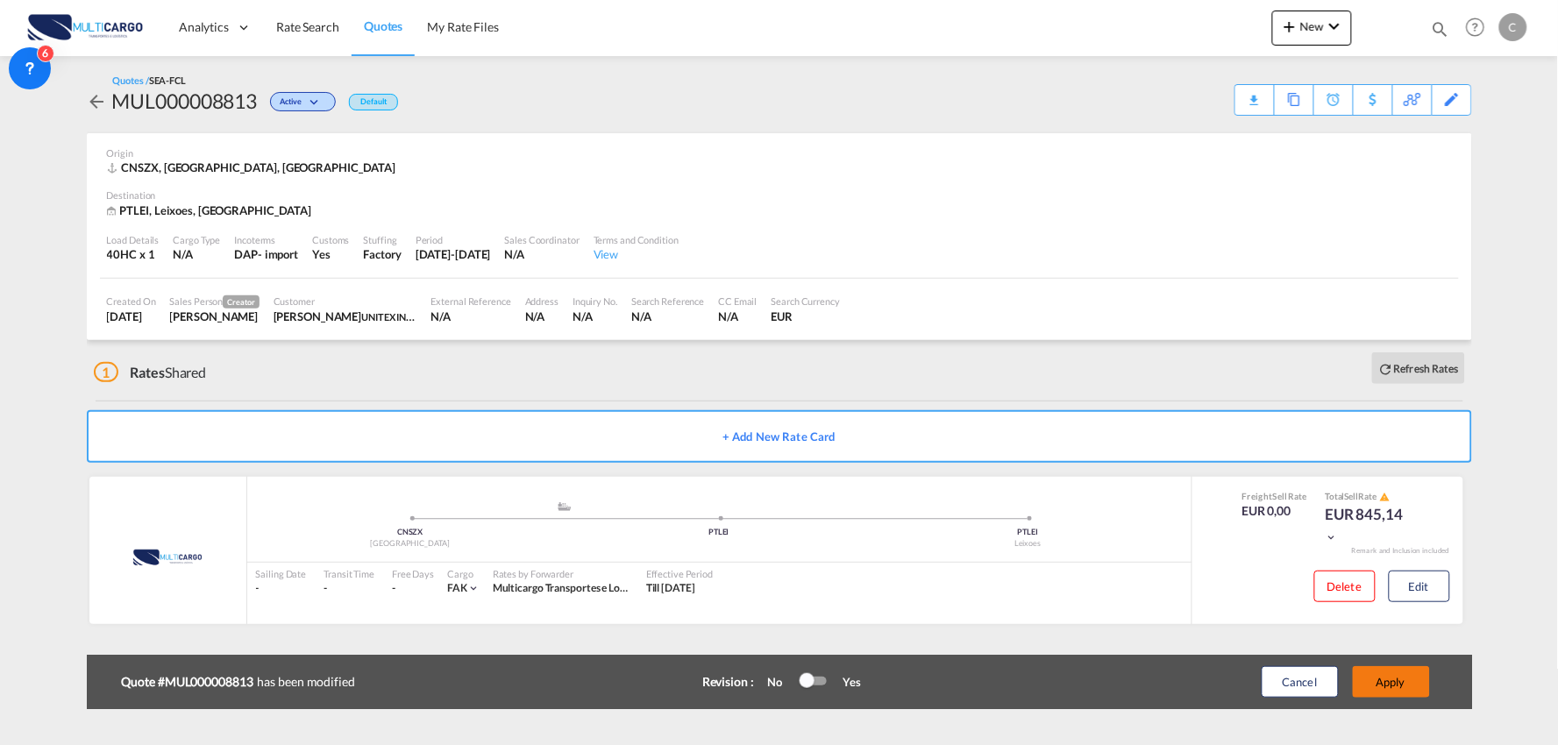
click at [1406, 675] on button "Apply" at bounding box center [1391, 682] width 77 height 32
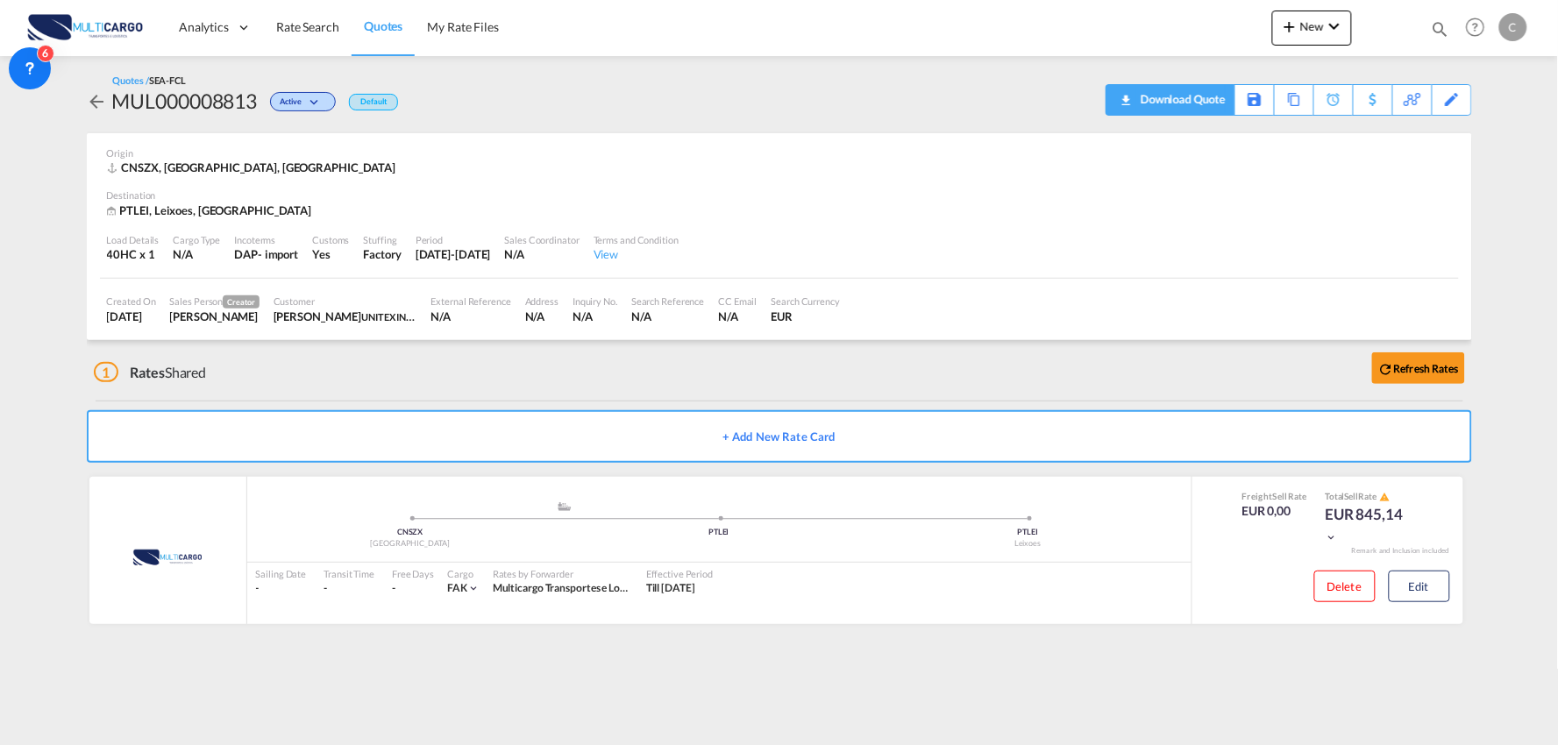
click at [1207, 100] on div "Download Quote" at bounding box center [1180, 99] width 89 height 28
